Goal: Transaction & Acquisition: Subscribe to service/newsletter

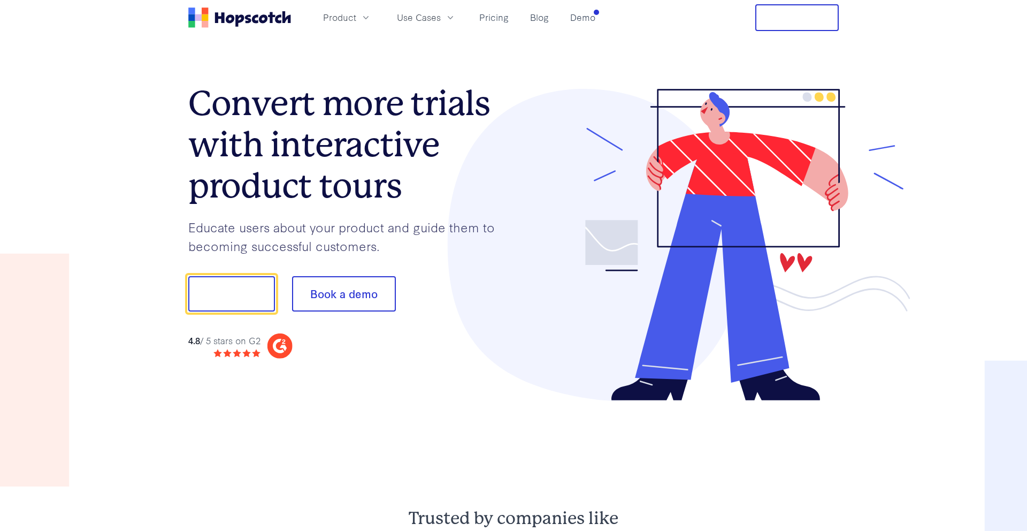
click at [742, 20] on nav "Product Use Cases Pricing Blog Demo Free Trial" at bounding box center [513, 17] width 650 height 27
click at [725, 20] on nav "Product Use Cases Pricing Blog Demo Free Trial" at bounding box center [513, 17] width 650 height 27
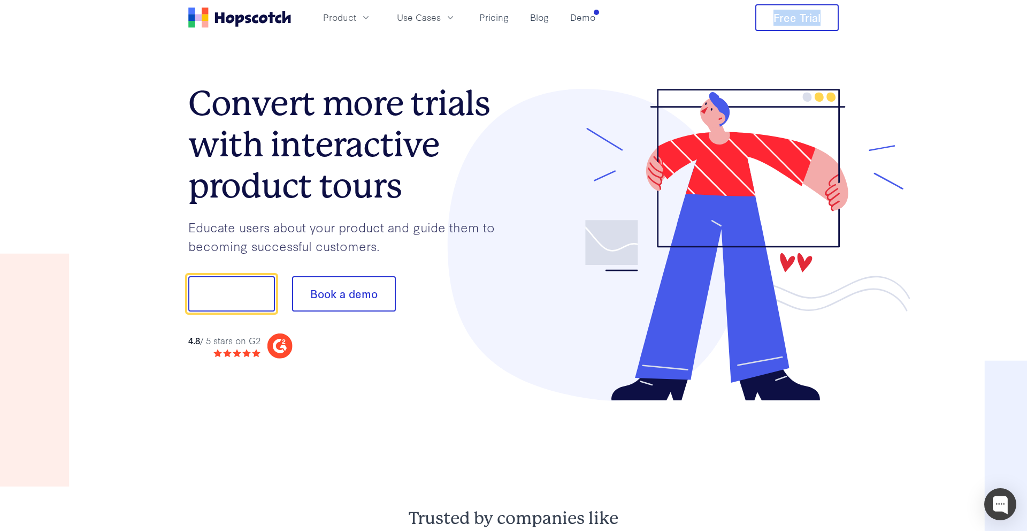
click at [725, 20] on nav "Product Use Cases Pricing Blog Demo Free Trial" at bounding box center [513, 17] width 650 height 27
click at [794, 23] on button "Free Trial" at bounding box center [796, 17] width 83 height 27
